Goal: Navigation & Orientation: Find specific page/section

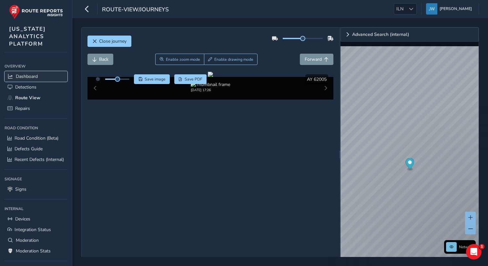
click at [27, 78] on span "Dashboard" at bounding box center [27, 76] width 22 height 6
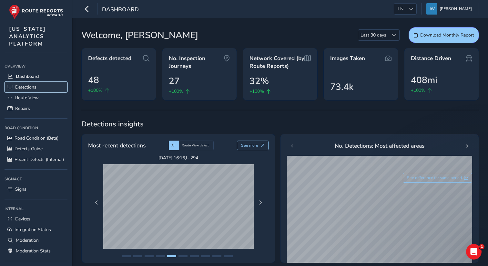
click at [31, 87] on span "Detections" at bounding box center [25, 87] width 21 height 6
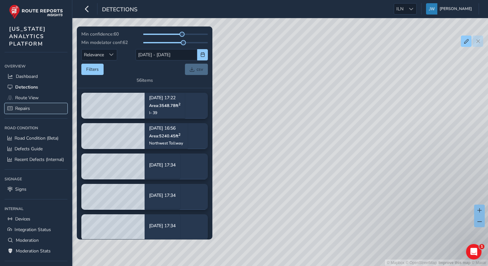
click at [25, 106] on span "Repairs" at bounding box center [22, 108] width 15 height 6
